Goal: Task Accomplishment & Management: Manage account settings

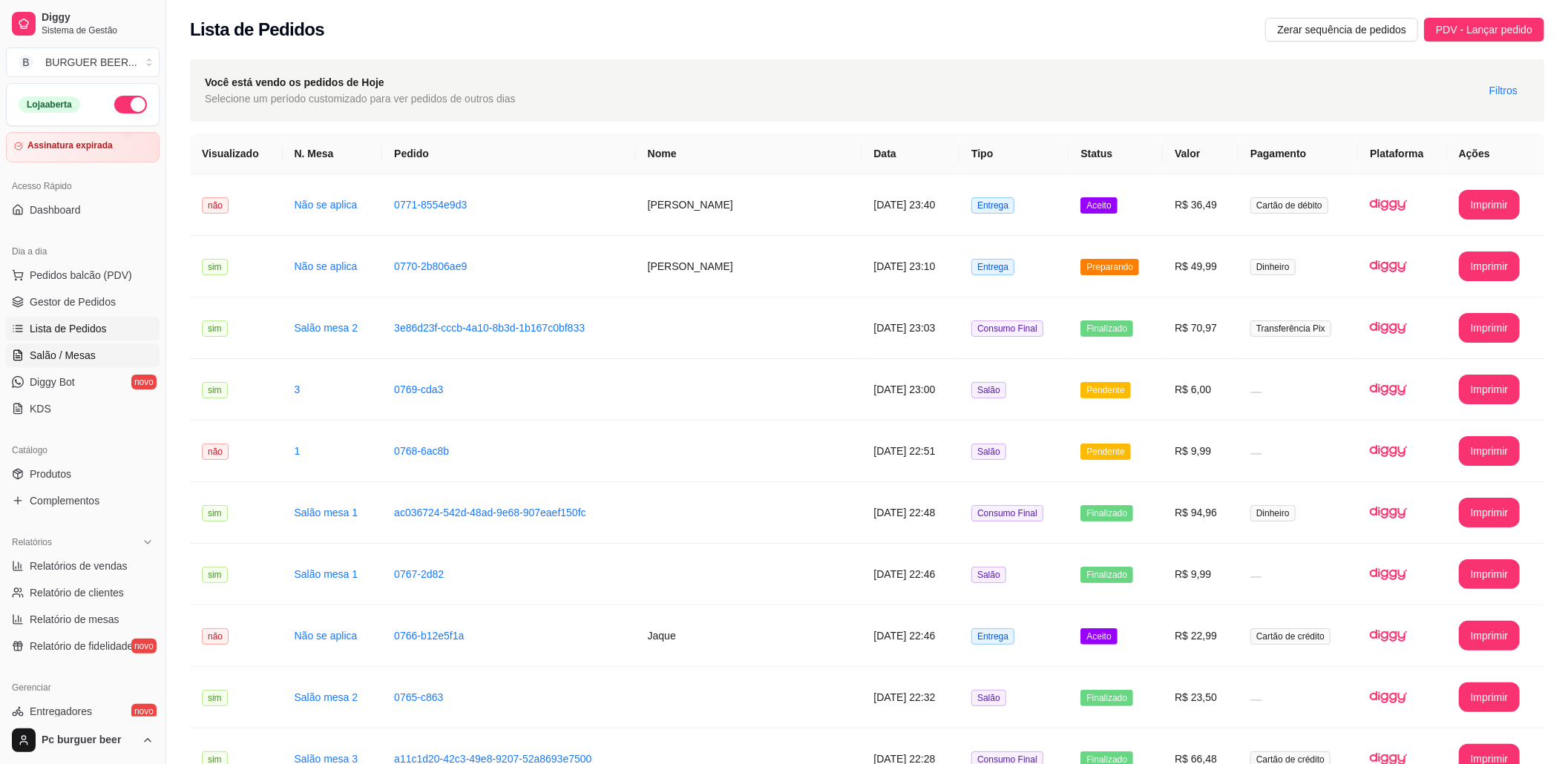
click at [60, 355] on span "Salão / Mesas" at bounding box center [63, 355] width 66 height 15
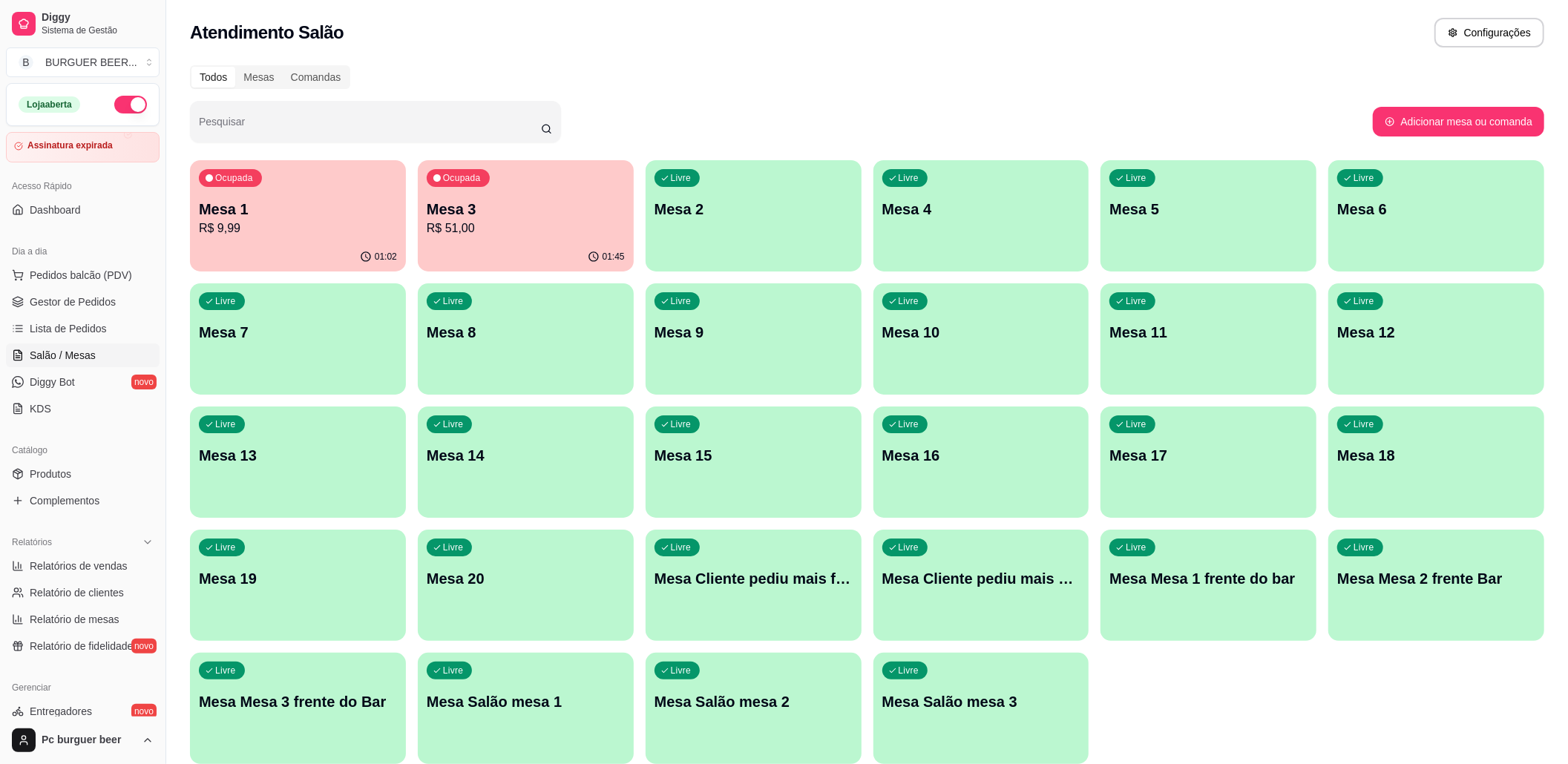
click at [541, 236] on p "R$ 51,00" at bounding box center [525, 229] width 198 height 18
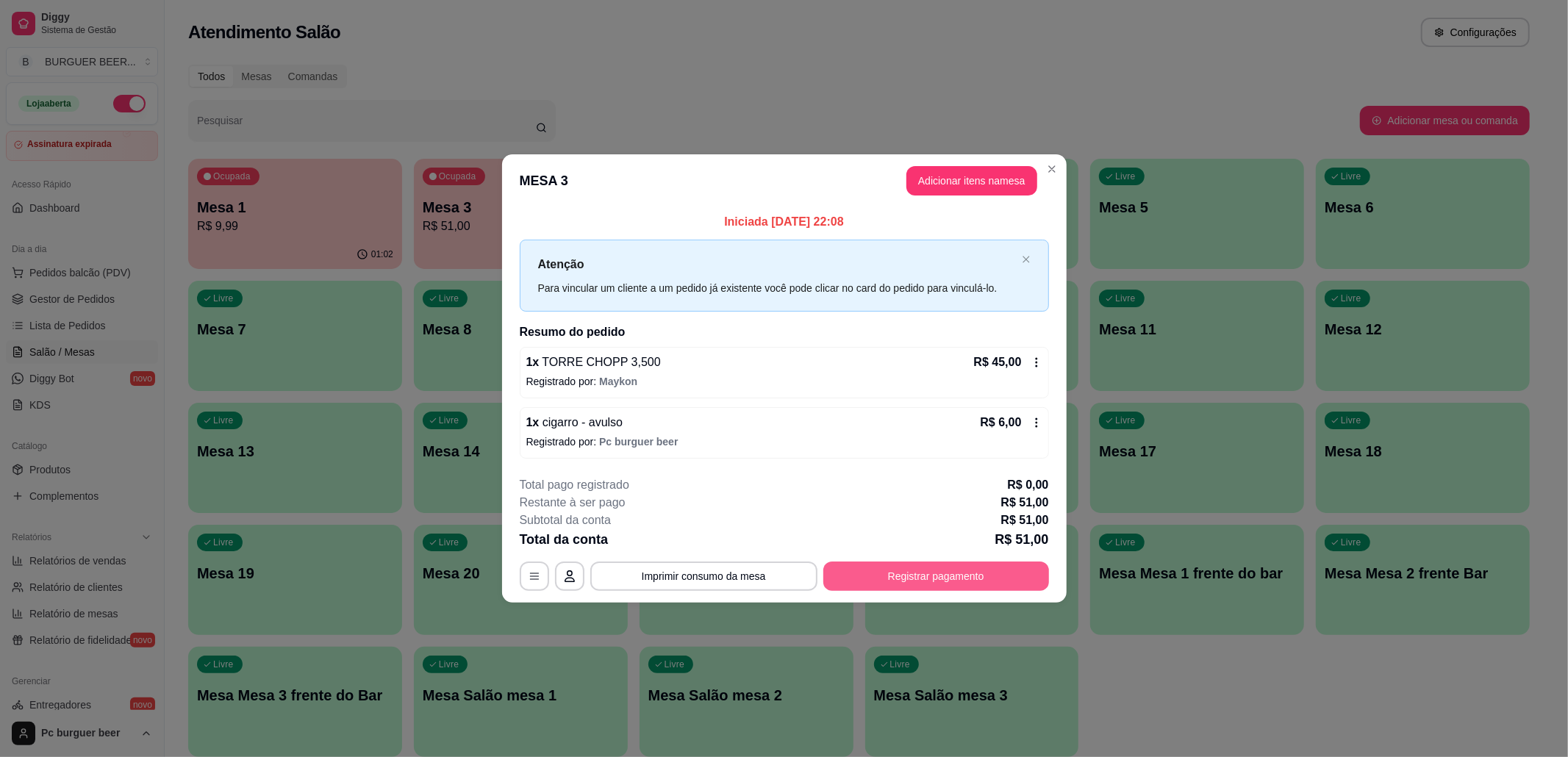
click at [986, 571] on button "Registrar pagamento" at bounding box center [936, 576] width 226 height 29
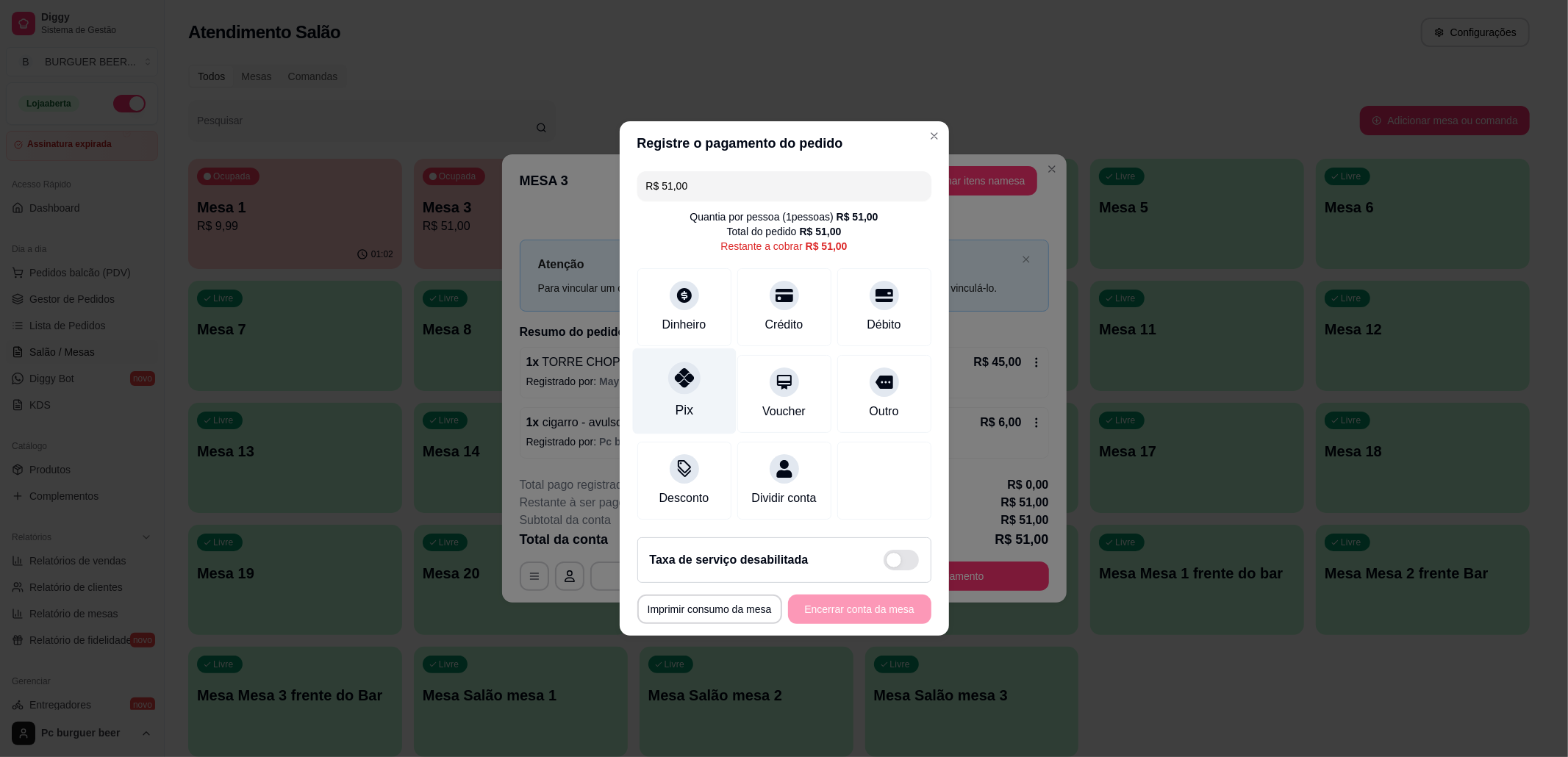
click at [697, 376] on div "Pix" at bounding box center [684, 391] width 103 height 86
type input "R$ 0,00"
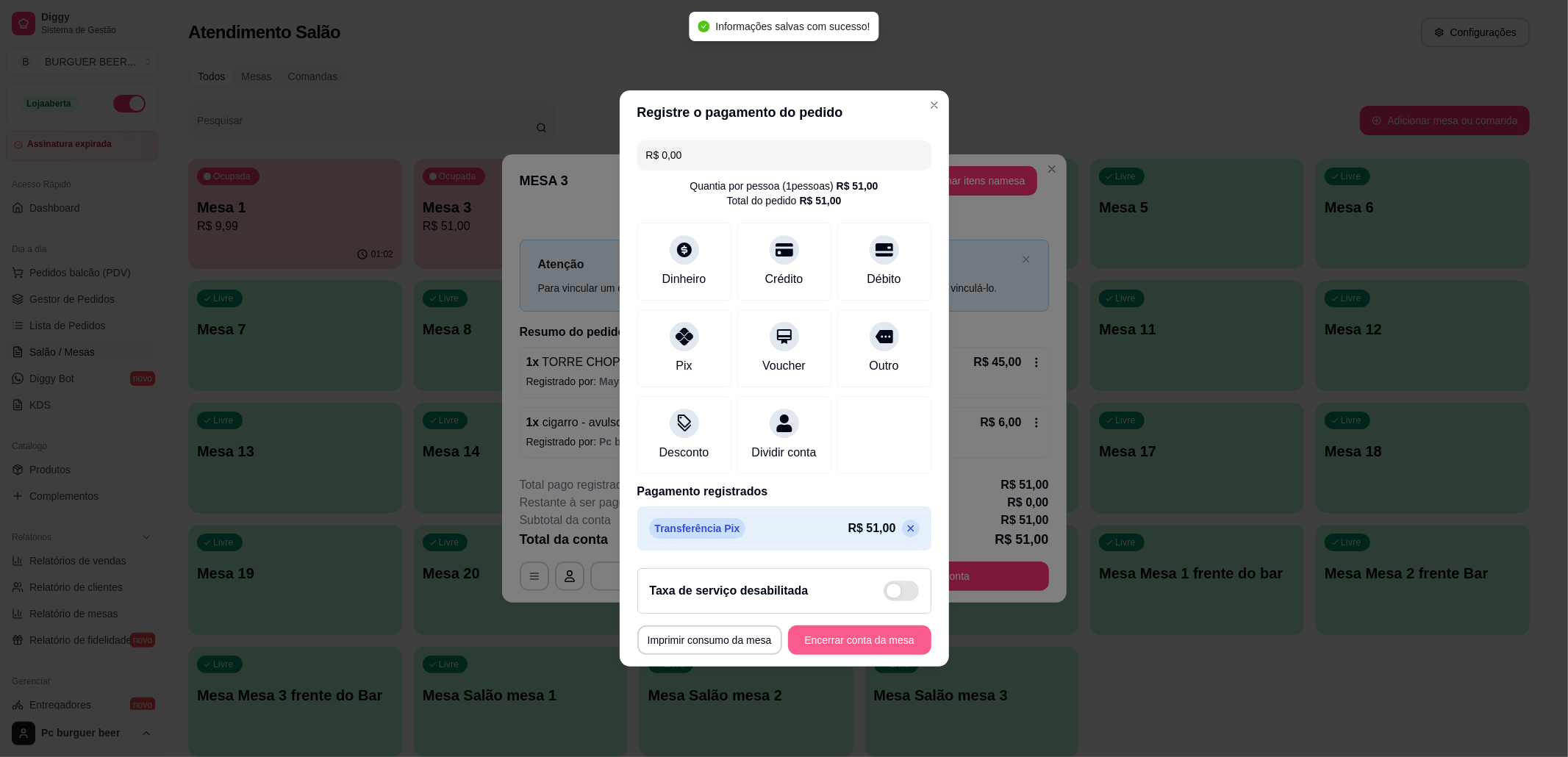
click at [854, 641] on button "Encerrar conta da mesa" at bounding box center [860, 640] width 143 height 29
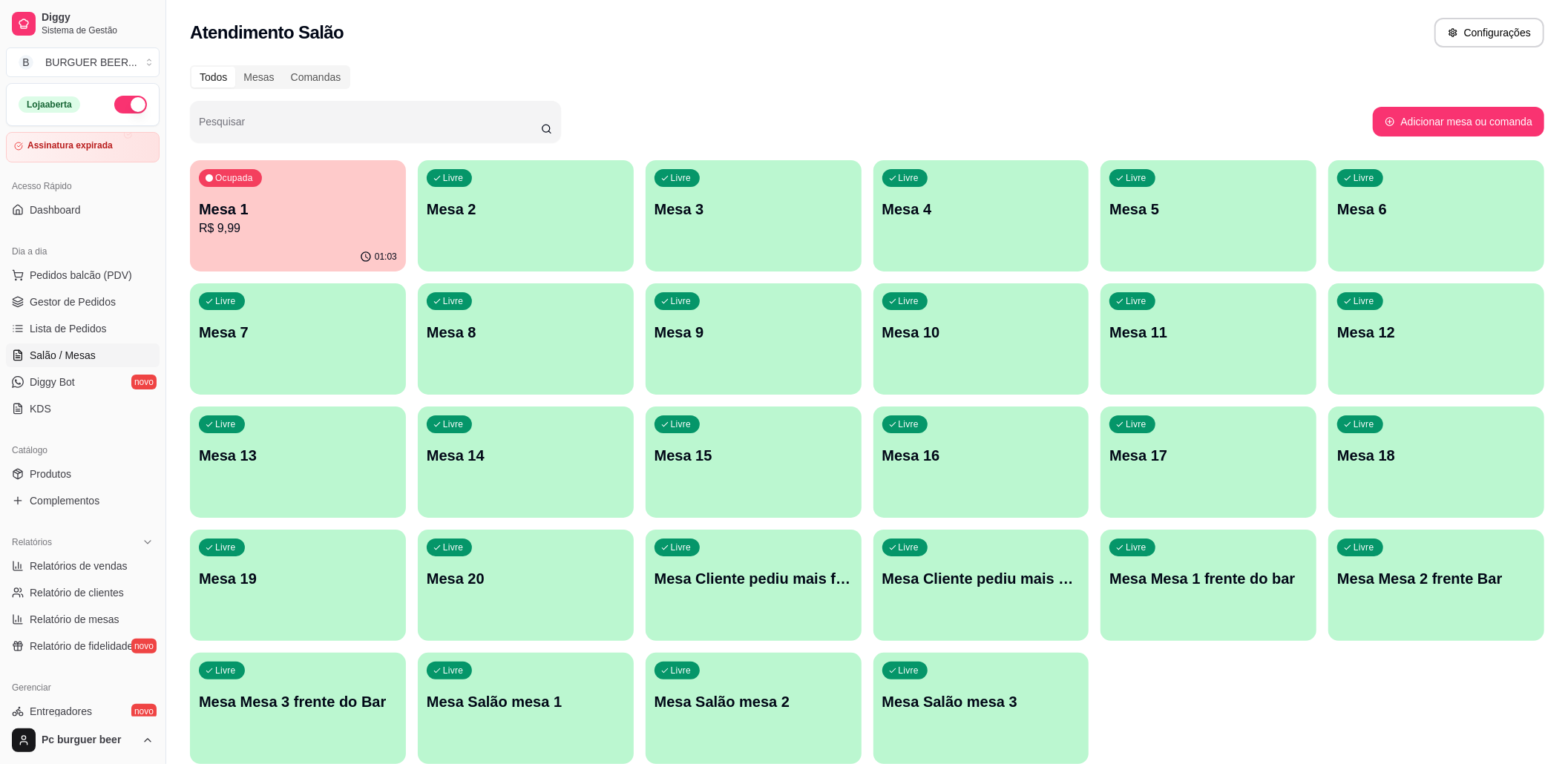
click at [312, 193] on div "Ocupada Mesa 1 R$ 9,99" at bounding box center [297, 201] width 216 height 83
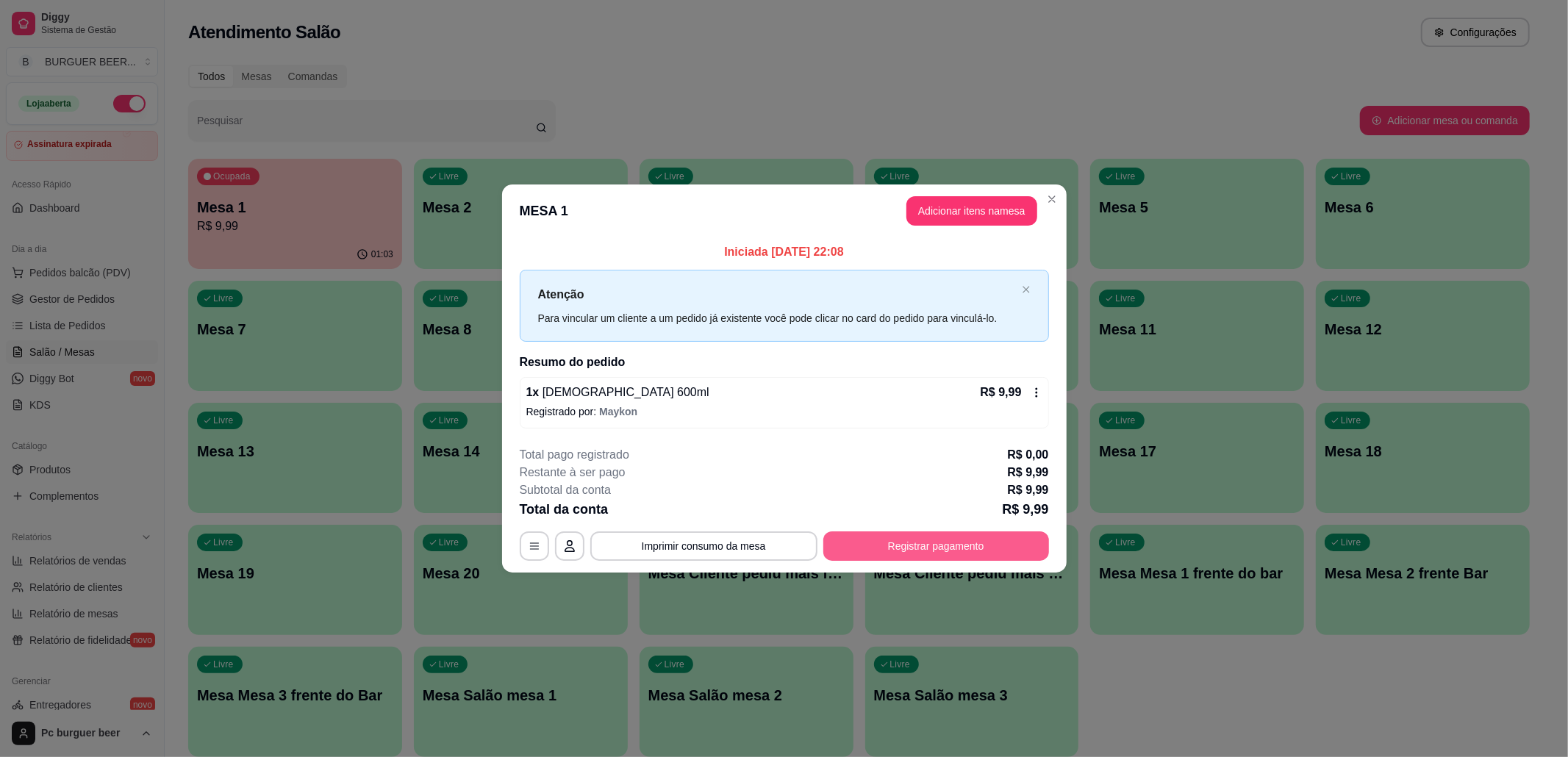
click at [916, 541] on button "Registrar pagamento" at bounding box center [936, 545] width 226 height 29
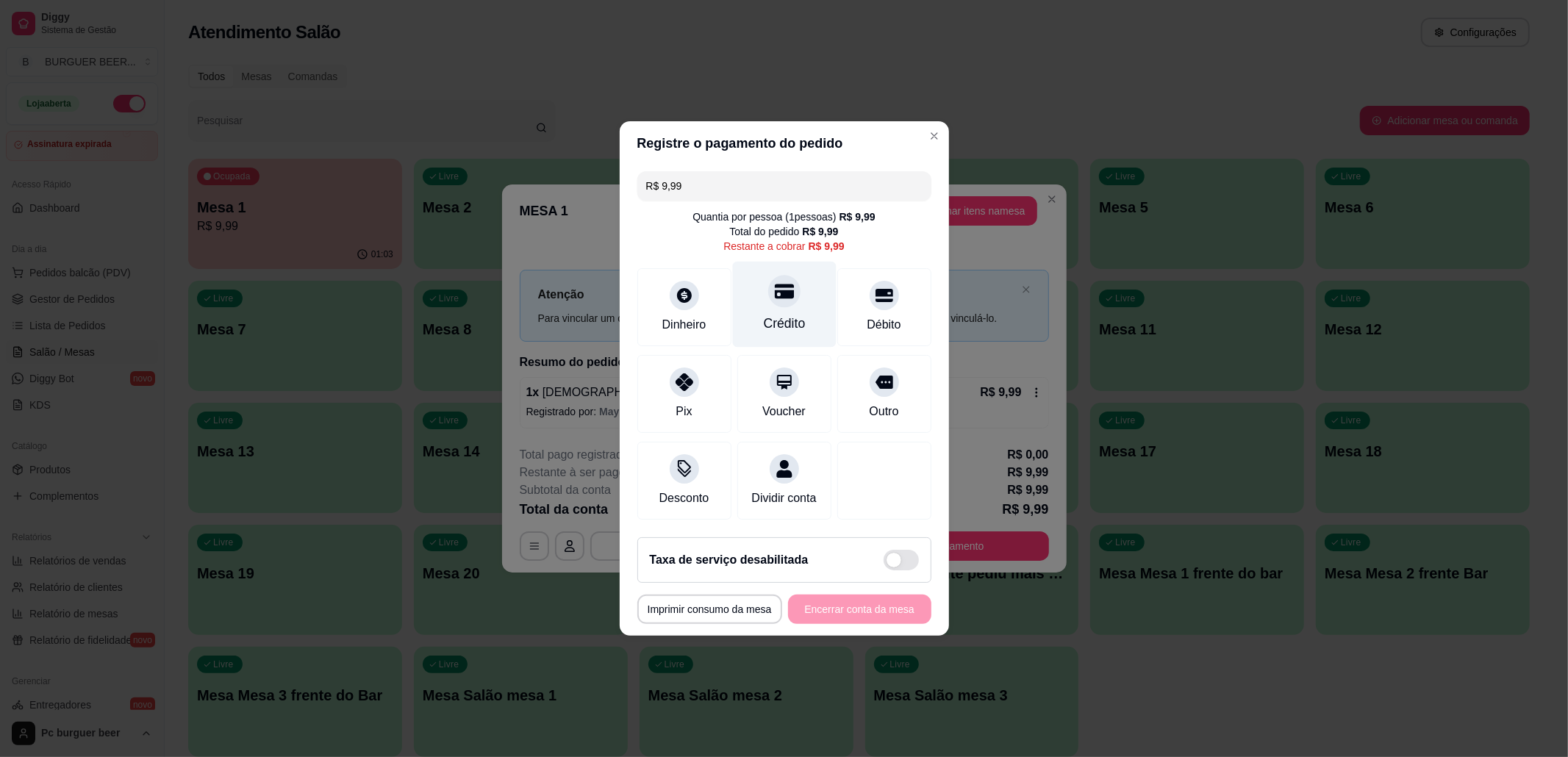
click at [759, 302] on div "Crédito" at bounding box center [784, 304] width 103 height 86
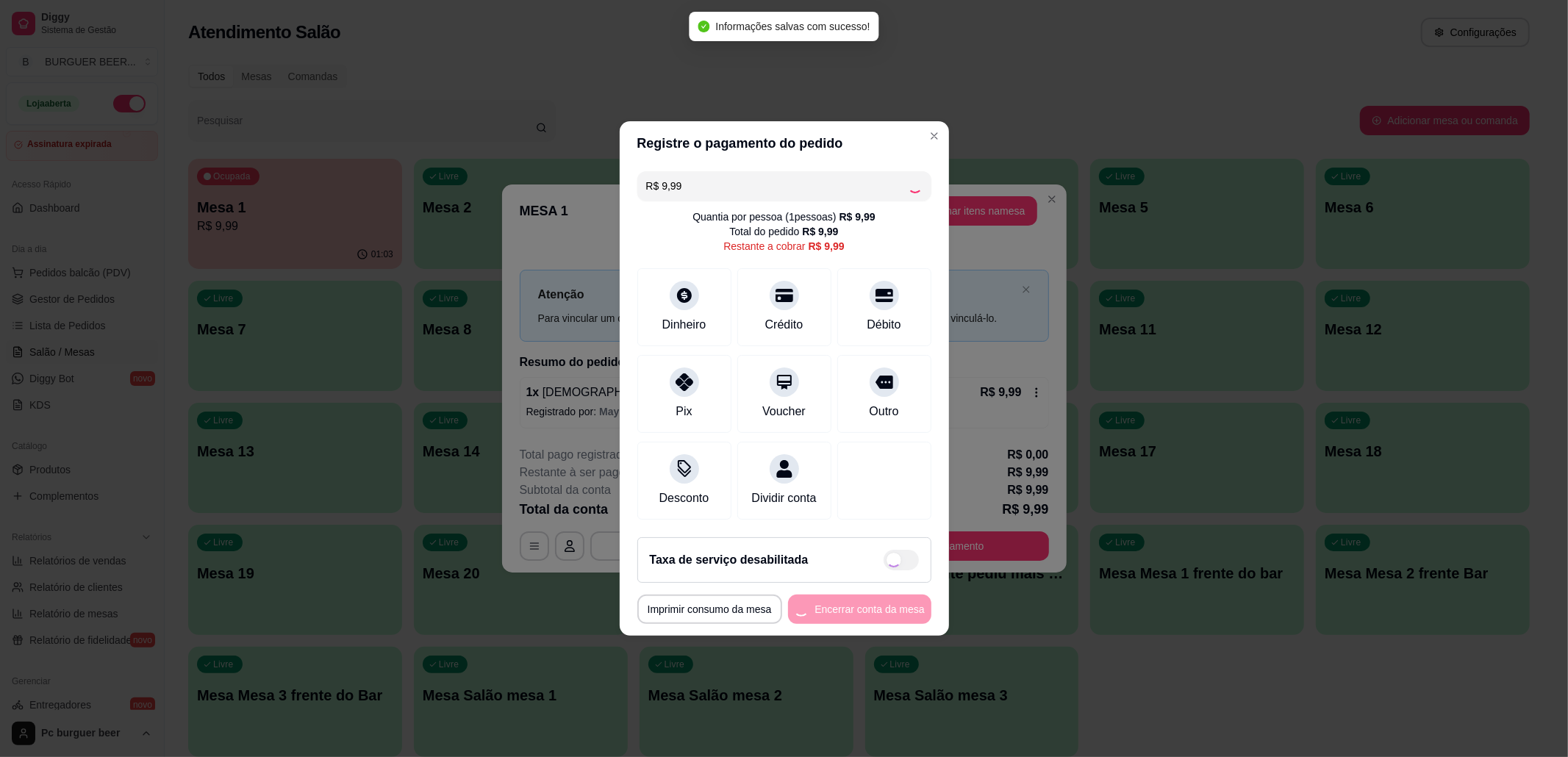
type input "R$ 0,00"
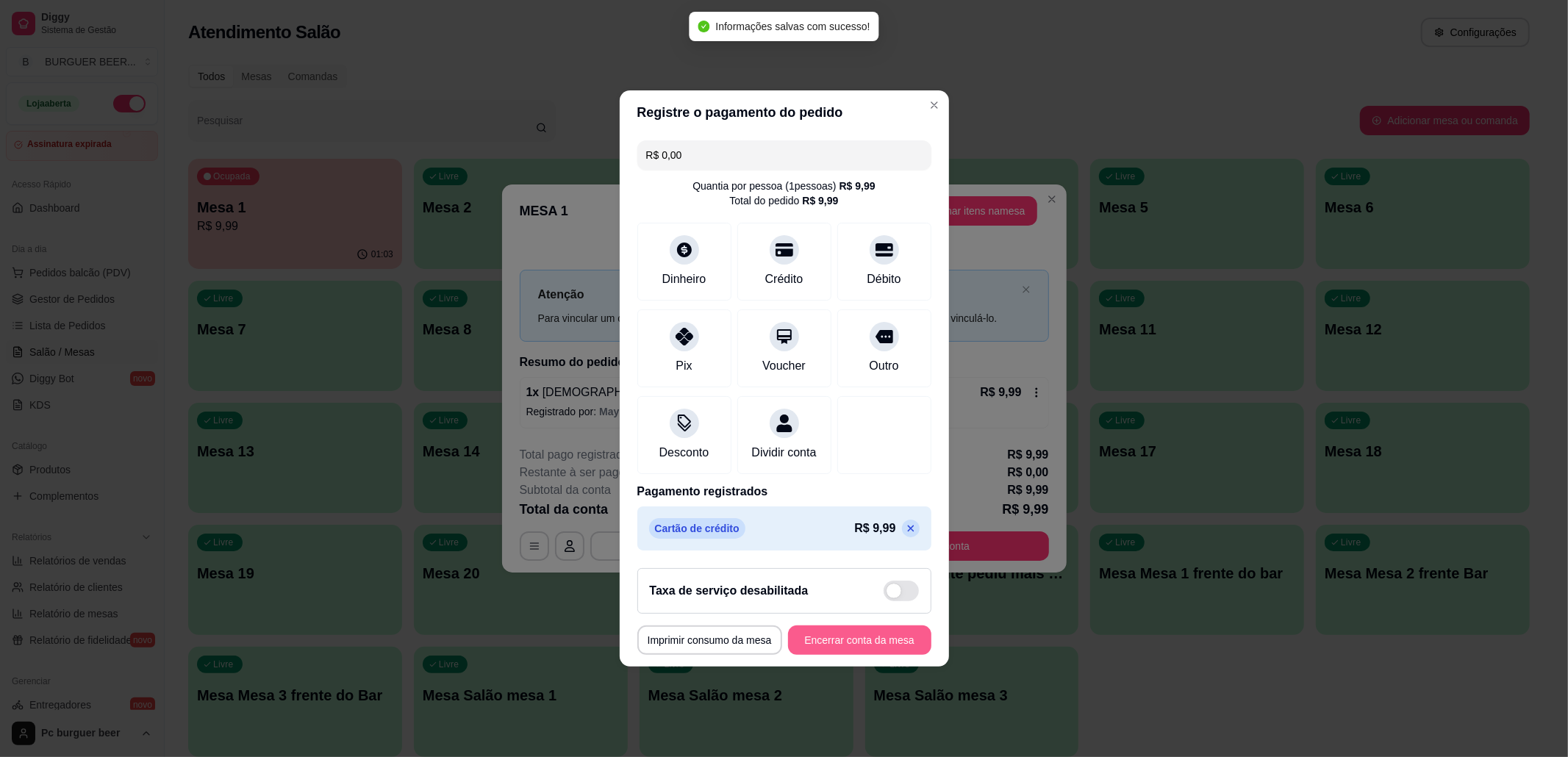
click at [880, 645] on button "Encerrar conta da mesa" at bounding box center [860, 640] width 143 height 29
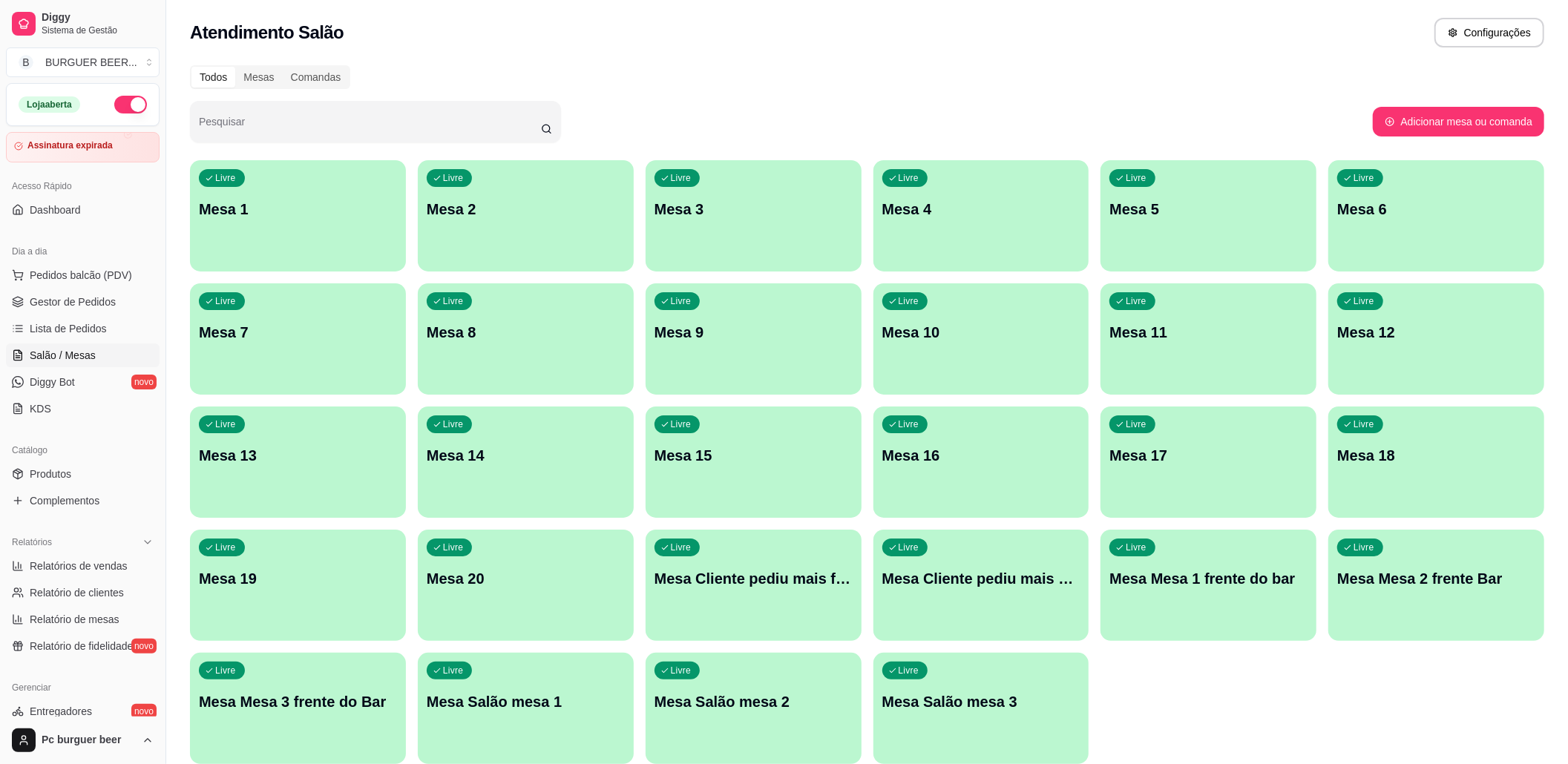
click at [114, 107] on button "button" at bounding box center [130, 105] width 32 height 18
